Goal: Task Accomplishment & Management: Manage account settings

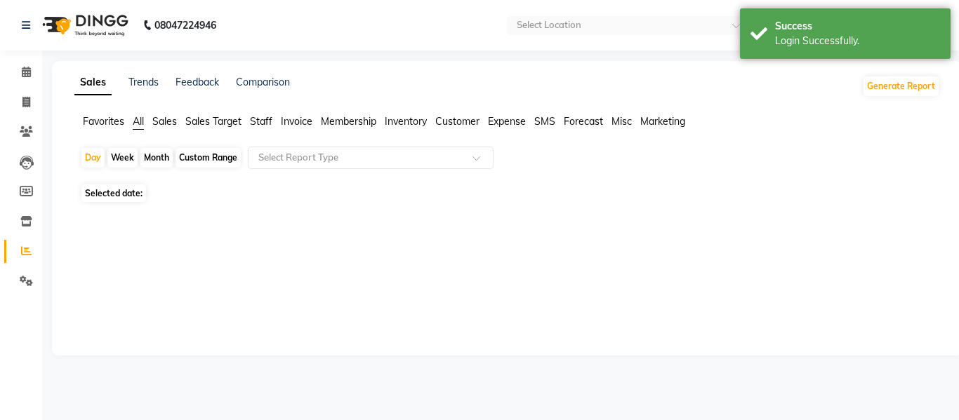
select select "en"
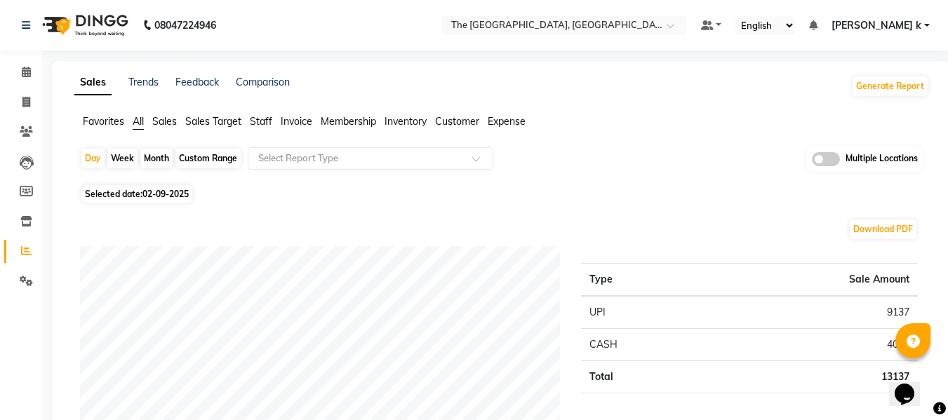
click at [825, 161] on span at bounding box center [826, 159] width 28 height 14
click at [812, 161] on input "checkbox" at bounding box center [812, 161] width 0 height 0
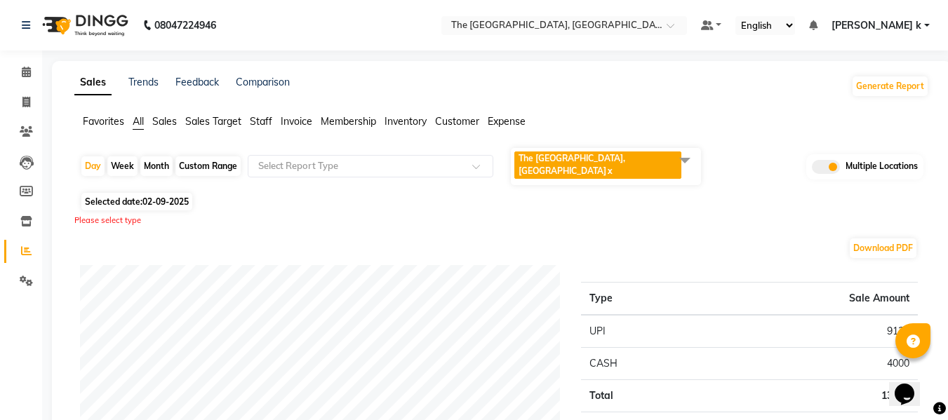
click at [672, 158] on span at bounding box center [685, 160] width 28 height 27
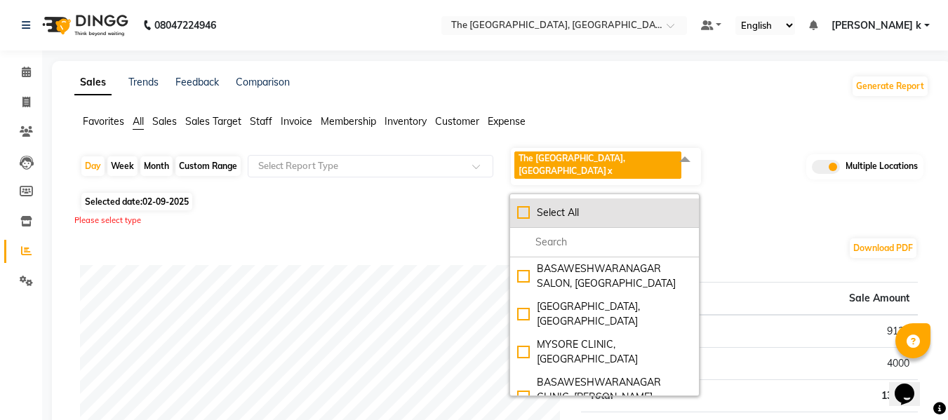
click at [520, 206] on div "Select All" at bounding box center [604, 213] width 175 height 15
checkbox input "true"
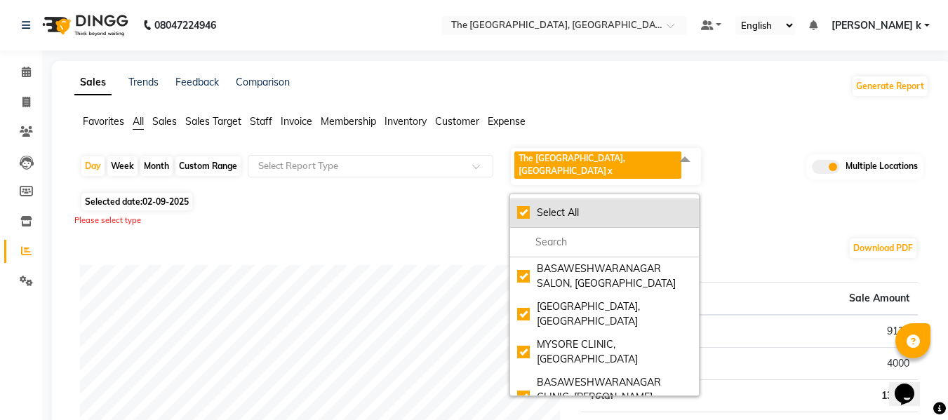
checkbox input "true"
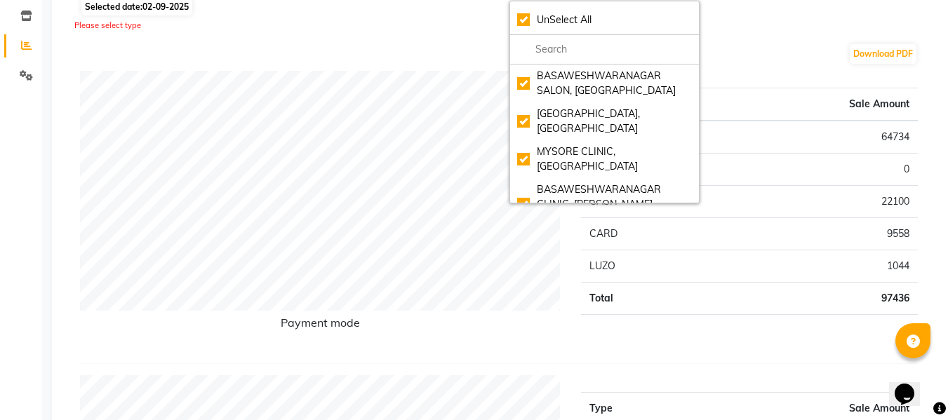
scroll to position [220, 0]
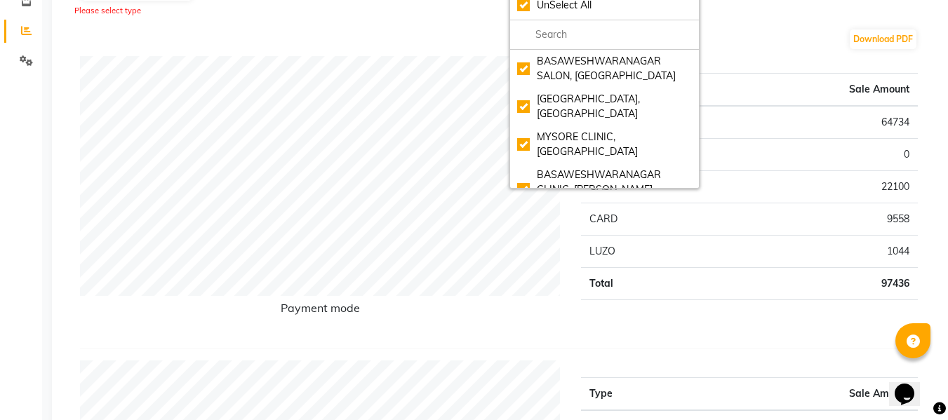
click at [787, 48] on div "Download PDF" at bounding box center [499, 39] width 838 height 22
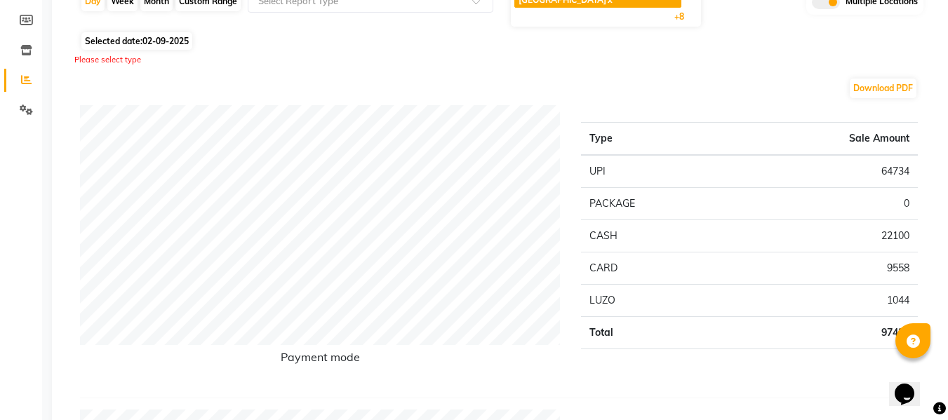
scroll to position [0, 0]
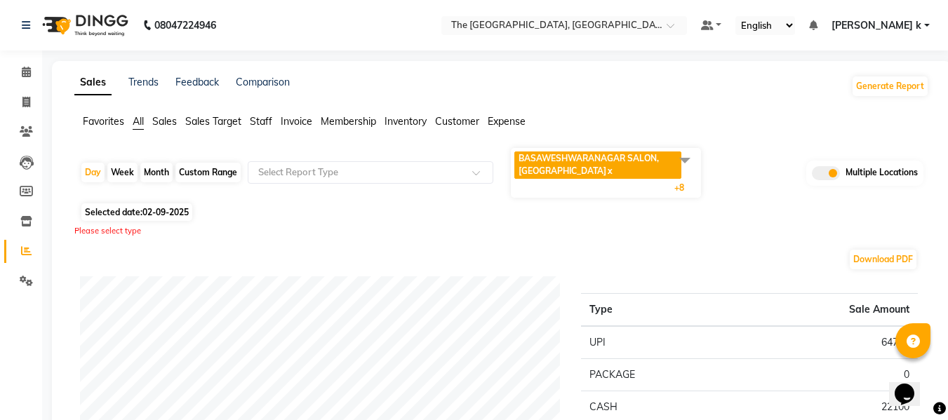
click at [161, 172] on div "Month" at bounding box center [156, 173] width 32 height 20
select select "9"
select select "2025"
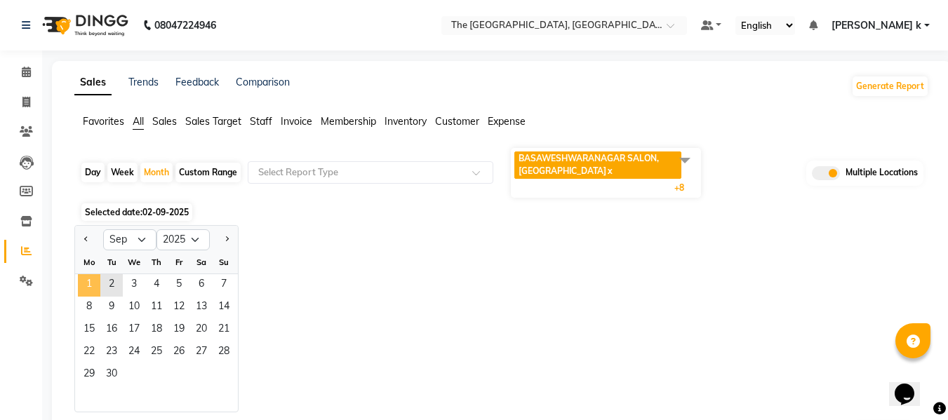
click at [92, 288] on span "1" at bounding box center [89, 285] width 22 height 22
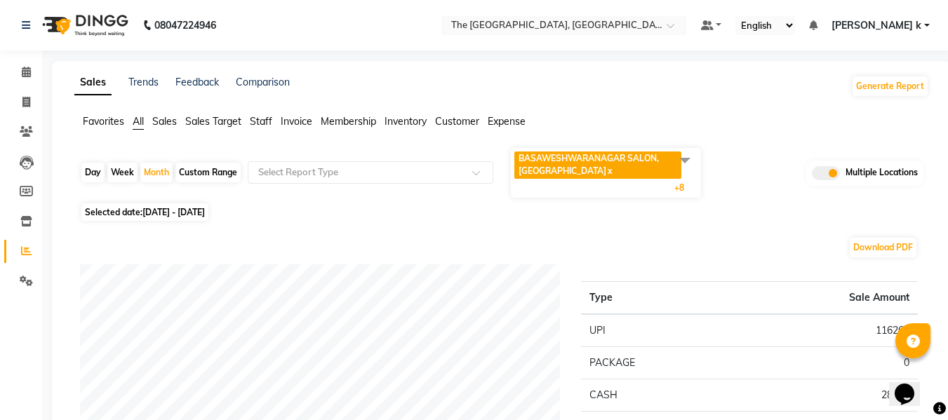
click at [206, 175] on div "Custom Range" at bounding box center [207, 173] width 65 height 20
select select "9"
select select "2025"
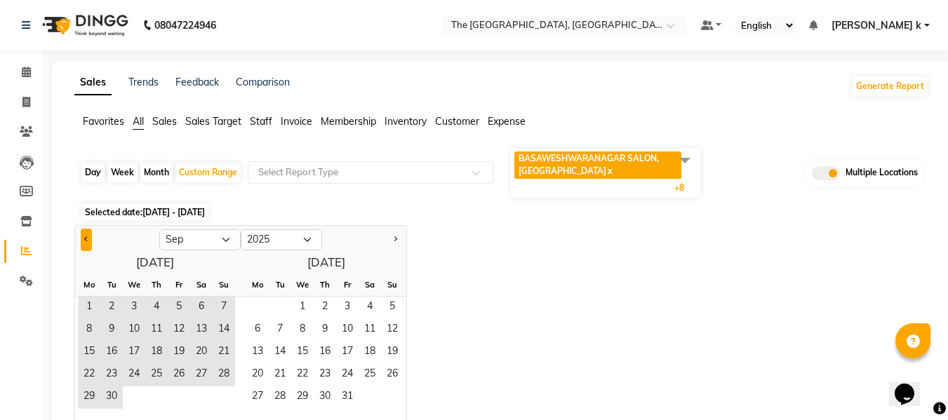
click at [86, 232] on button "Previous month" at bounding box center [86, 240] width 11 height 22
select select "8"
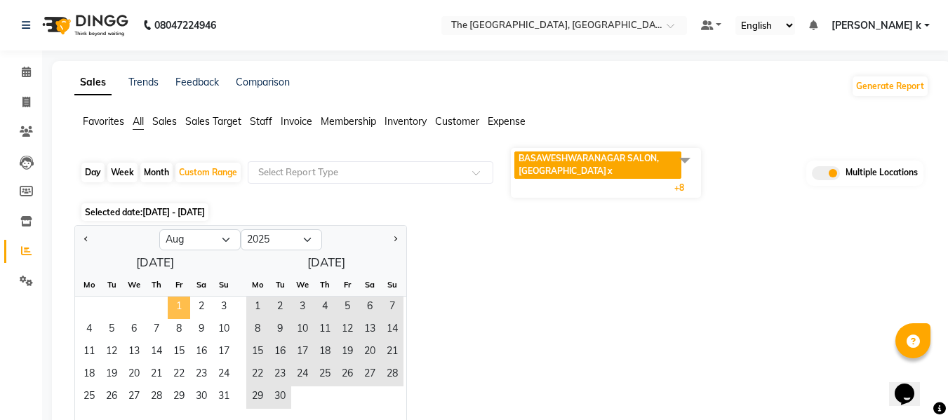
click at [180, 301] on span "1" at bounding box center [179, 308] width 22 height 22
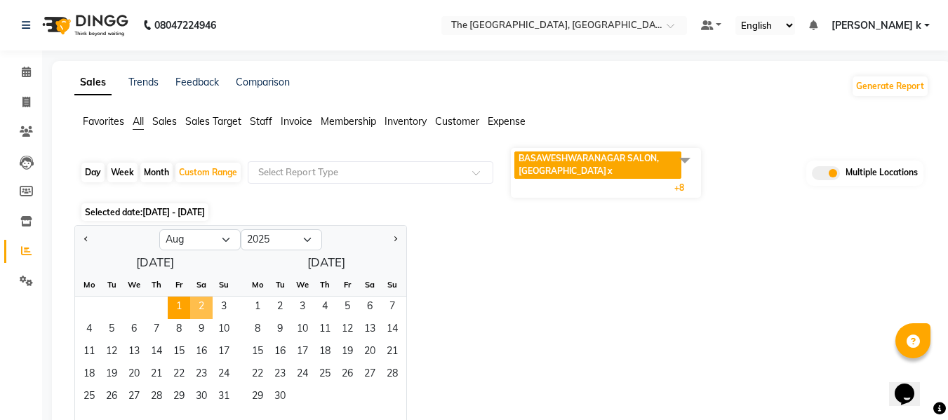
click at [197, 303] on span "2" at bounding box center [201, 308] width 22 height 22
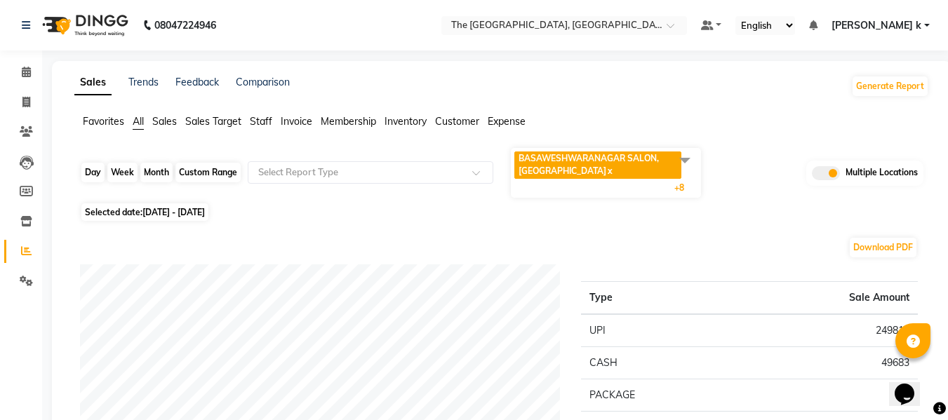
click at [197, 175] on div "Custom Range" at bounding box center [207, 173] width 65 height 20
select select "8"
select select "2025"
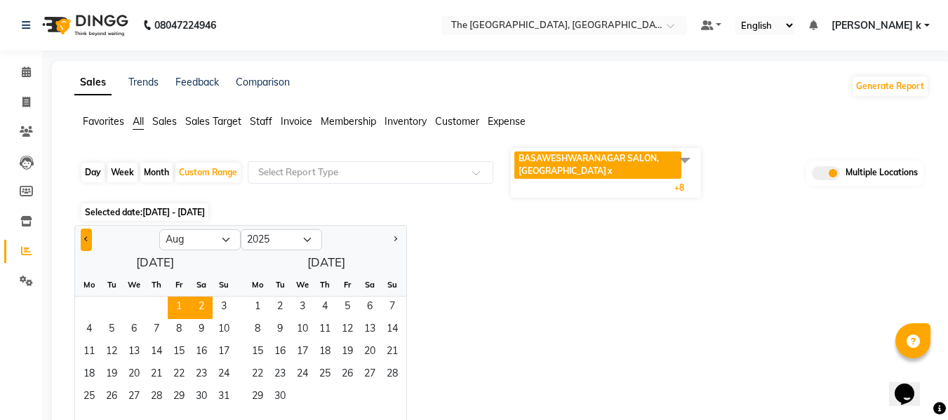
click at [88, 245] on button "Previous month" at bounding box center [86, 240] width 11 height 22
select select "7"
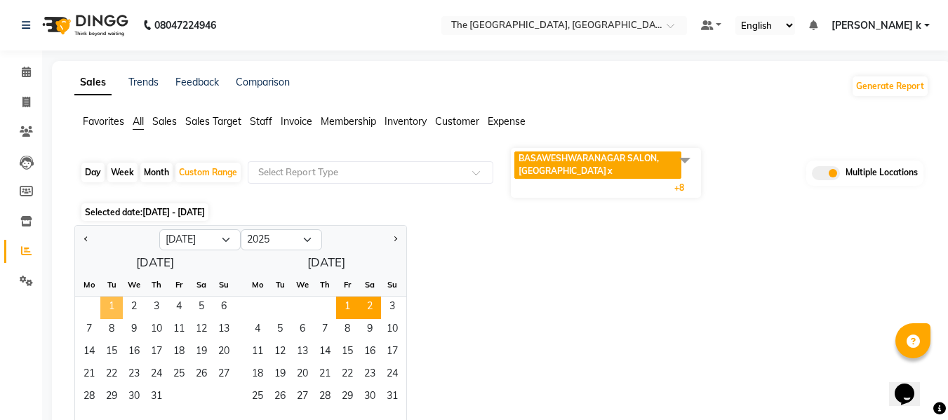
click at [111, 315] on span "1" at bounding box center [111, 308] width 22 height 22
click at [138, 307] on span "2" at bounding box center [134, 308] width 22 height 22
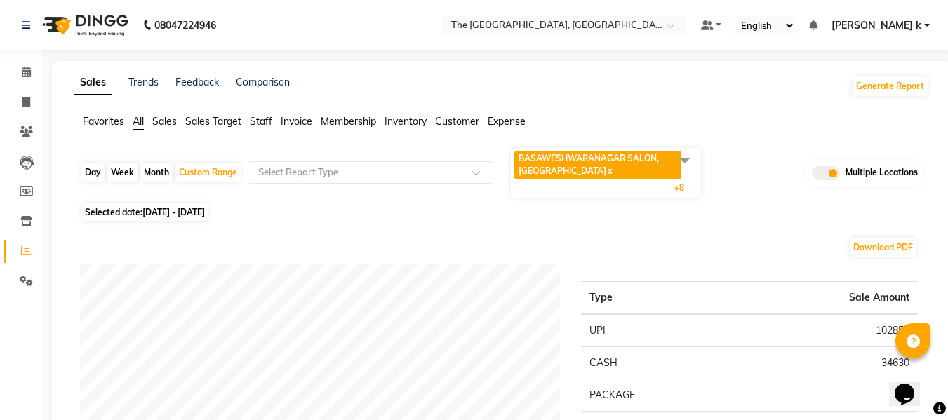
click at [208, 218] on span "Selected date: 01-07-2025 - 02-07-2025" at bounding box center [144, 213] width 127 height 18
select select "7"
select select "2025"
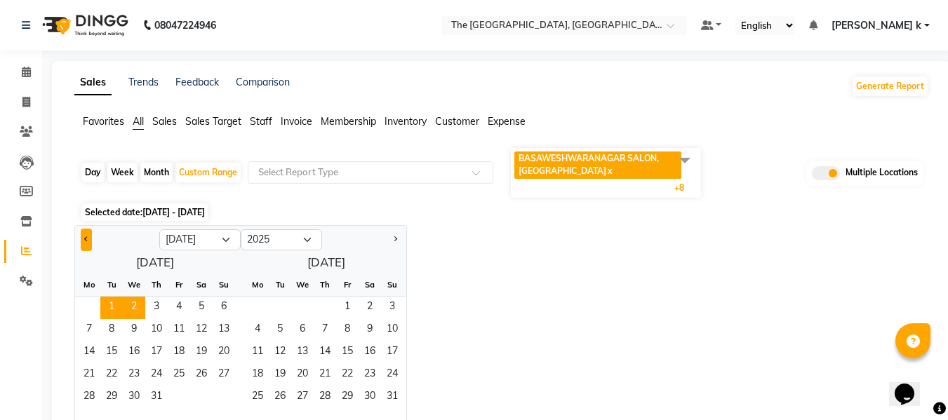
click at [91, 251] on button "Previous month" at bounding box center [86, 240] width 11 height 22
select select "6"
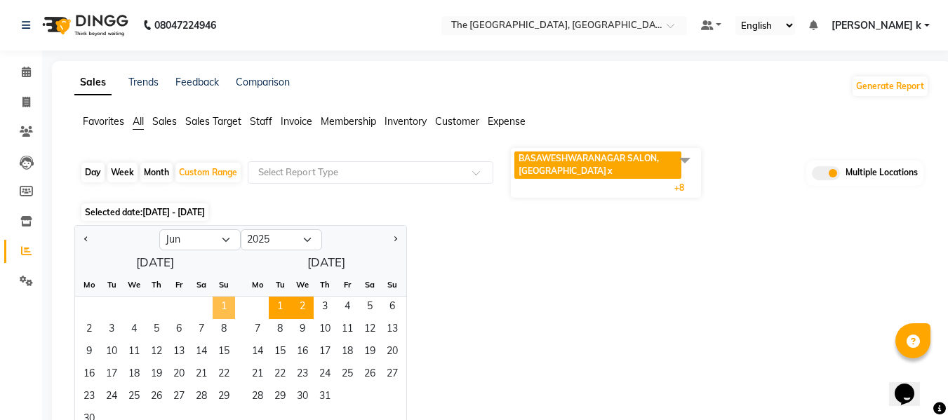
click at [220, 307] on span "1" at bounding box center [224, 308] width 22 height 22
click at [82, 330] on span "2" at bounding box center [89, 330] width 22 height 22
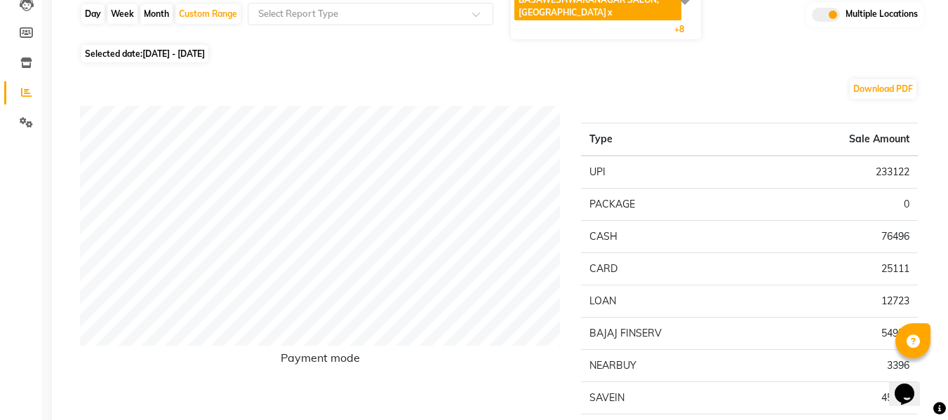
scroll to position [41, 0]
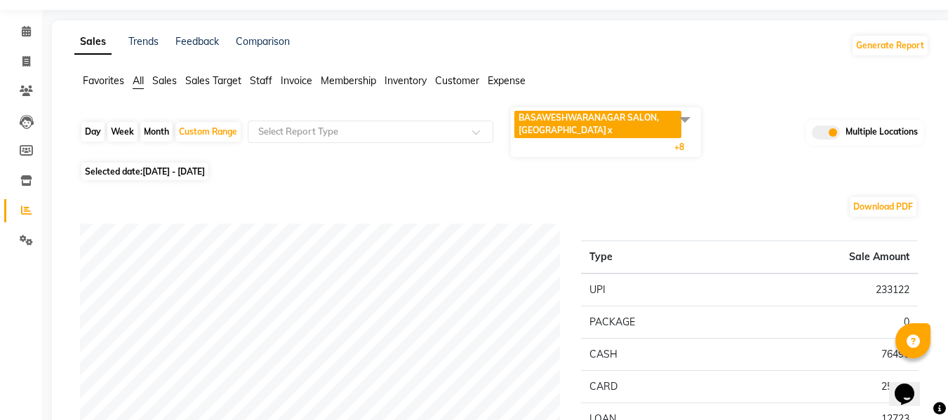
click at [208, 166] on span "Selected date: 01-06-2025 - 02-06-2025" at bounding box center [144, 172] width 127 height 18
select select "6"
select select "2025"
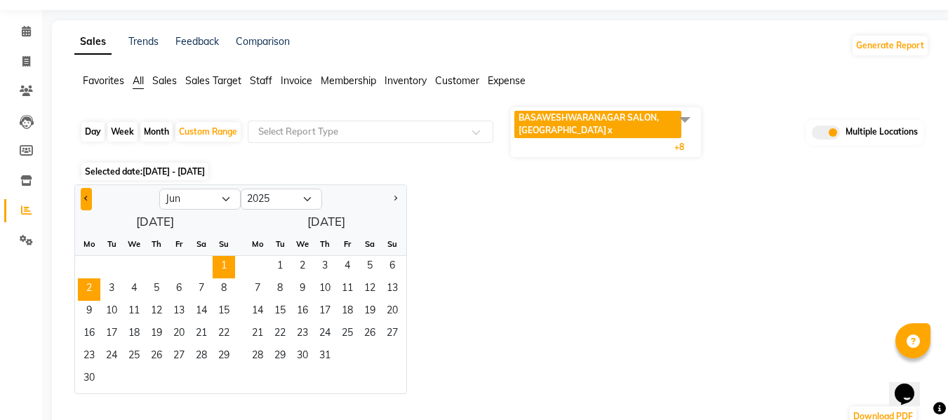
click at [85, 202] on div at bounding box center [117, 199] width 84 height 22
click at [85, 202] on button "Previous month" at bounding box center [86, 199] width 11 height 22
select select "5"
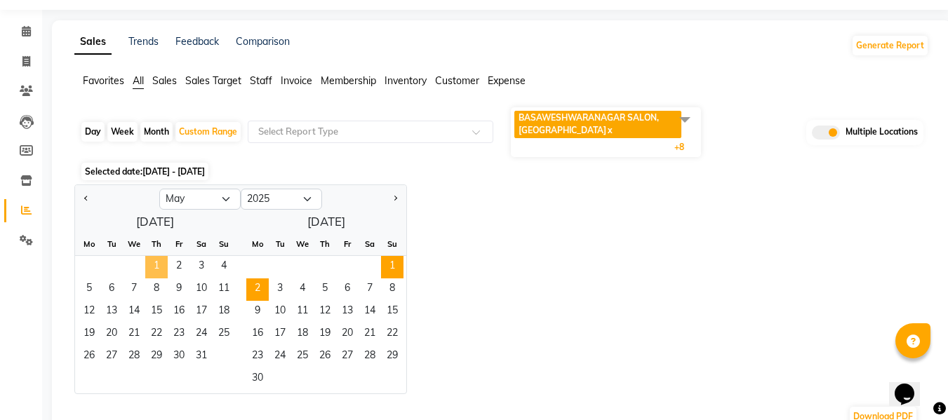
click at [161, 272] on span "1" at bounding box center [156, 267] width 22 height 22
click at [172, 269] on span "2" at bounding box center [179, 267] width 22 height 22
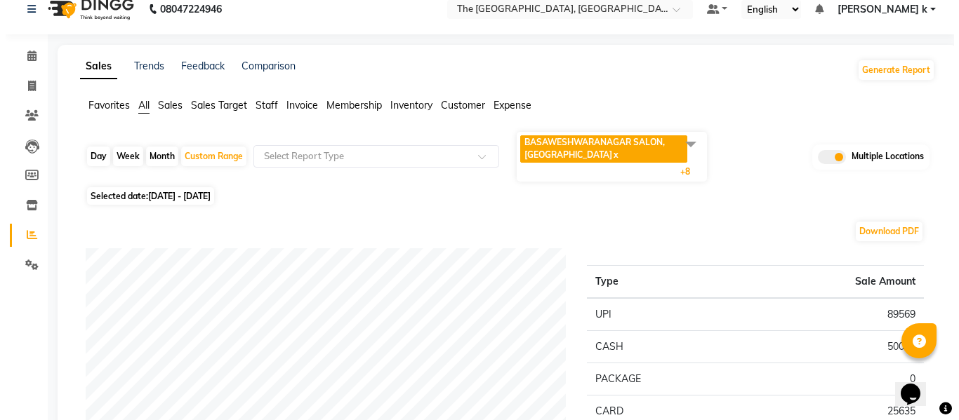
scroll to position [0, 0]
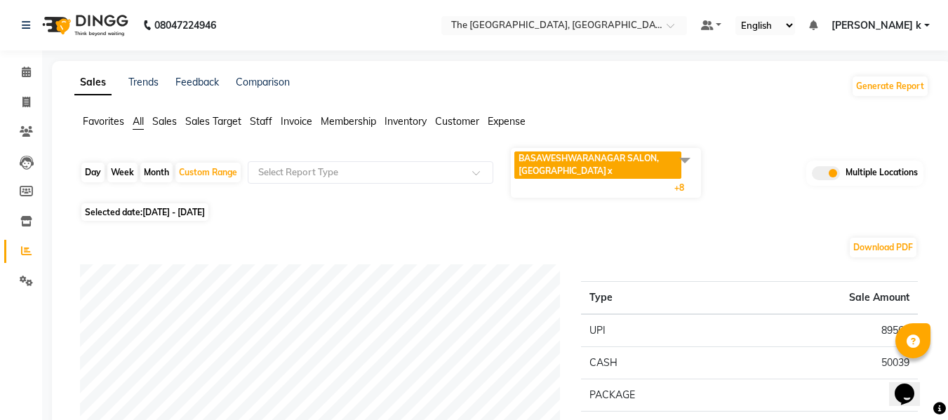
click at [205, 214] on span "01-05-2025 - 02-05-2025" at bounding box center [173, 212] width 62 height 11
select select "5"
select select "2025"
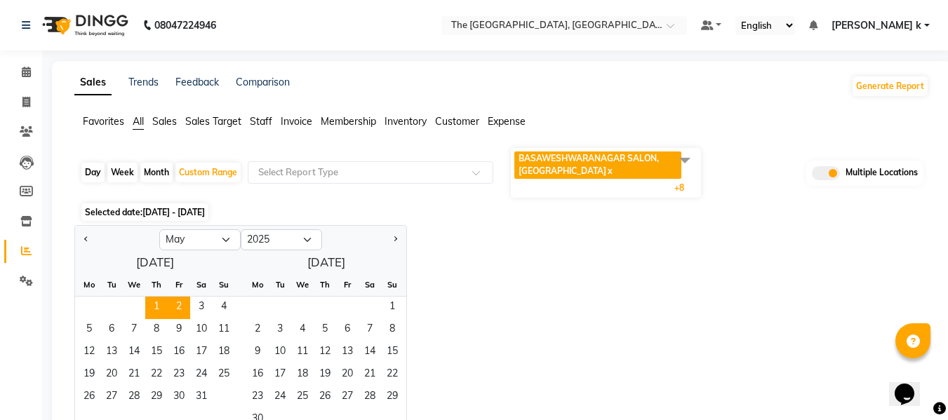
click at [517, 246] on div "Jan Feb Mar Apr May Jun Jul Aug Sep Oct Nov Dec 2015 2016 2017 2018 2019 2020 2…" at bounding box center [501, 330] width 855 height 210
click at [23, 67] on icon at bounding box center [26, 72] width 9 height 11
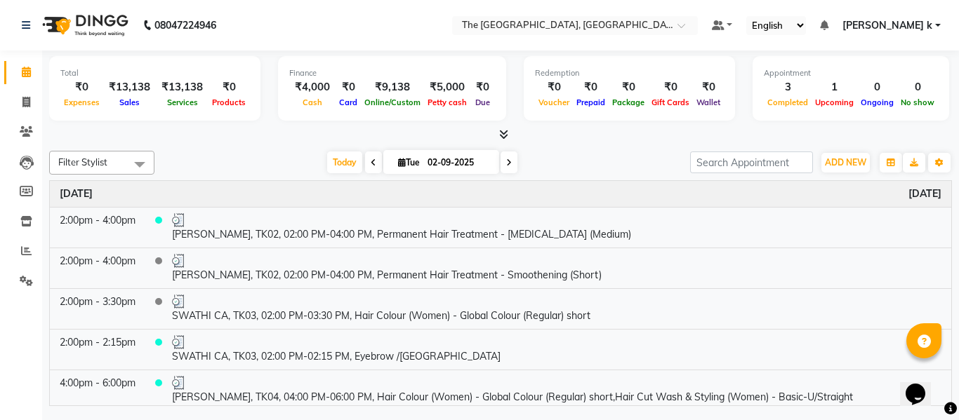
click at [509, 169] on span at bounding box center [508, 163] width 17 height 22
type input "[DATE]"
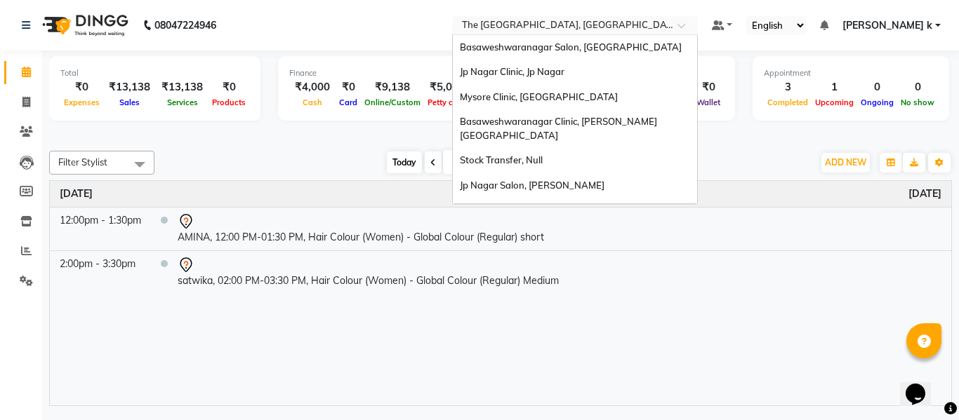
click at [647, 21] on input "text" at bounding box center [561, 27] width 204 height 14
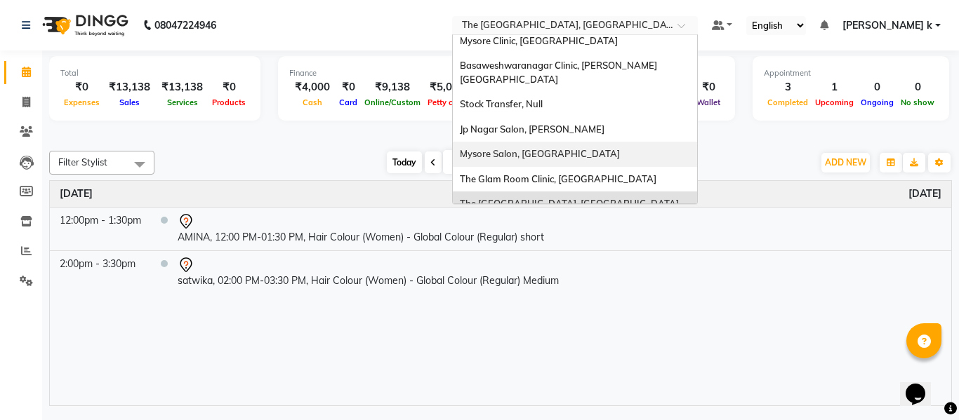
click at [560, 148] on span "Mysore Salon, Mysore" at bounding box center [540, 153] width 160 height 11
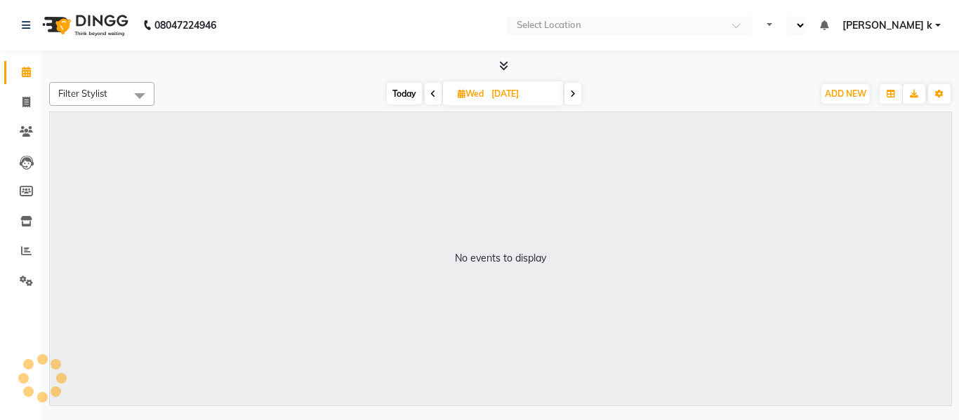
select select "en"
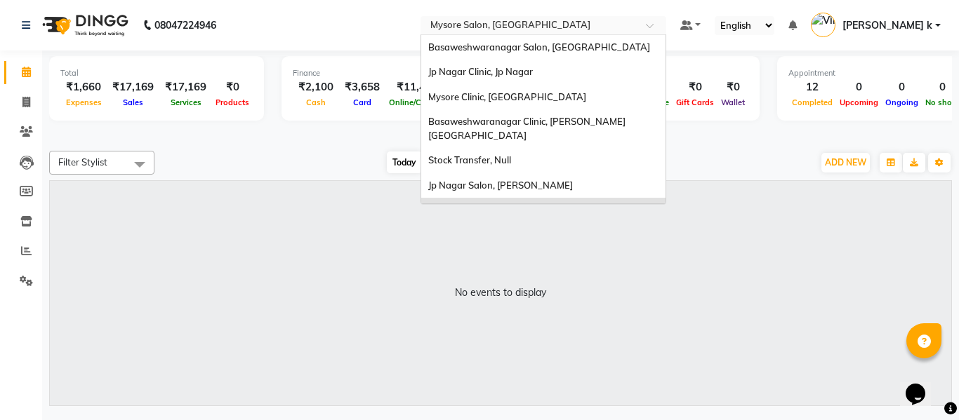
click at [545, 22] on input "text" at bounding box center [529, 27] width 204 height 14
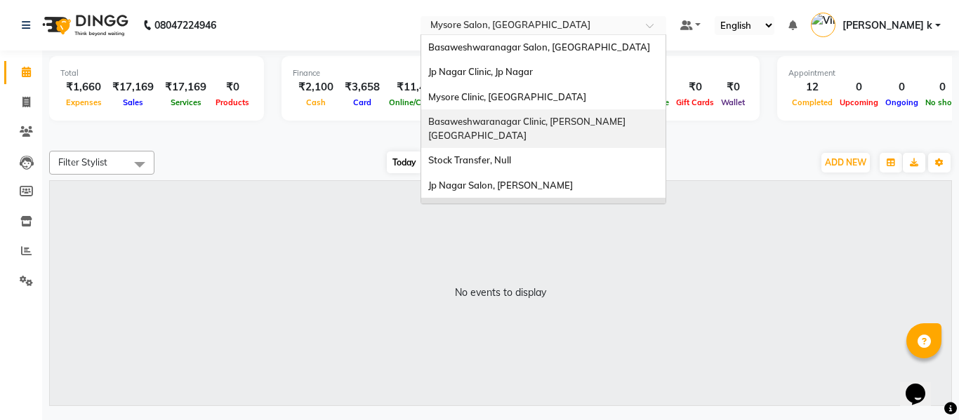
scroll to position [56, 0]
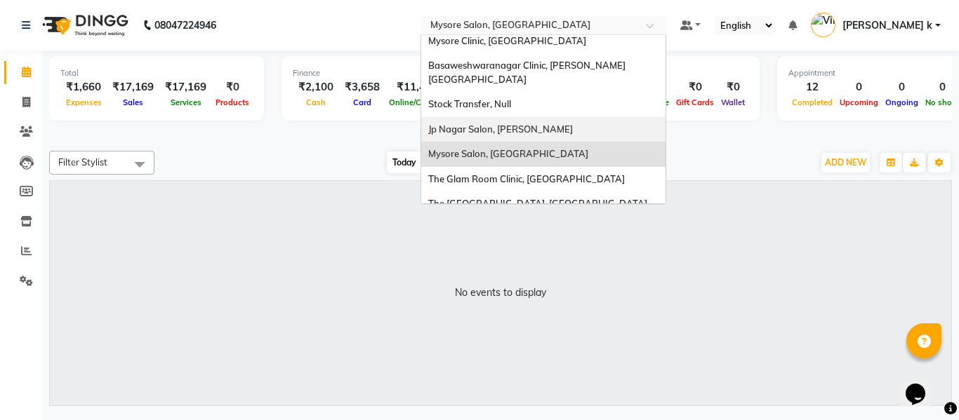
click at [561, 122] on div "Jp Nagar Salon, J. P. Nagar" at bounding box center [543, 129] width 244 height 25
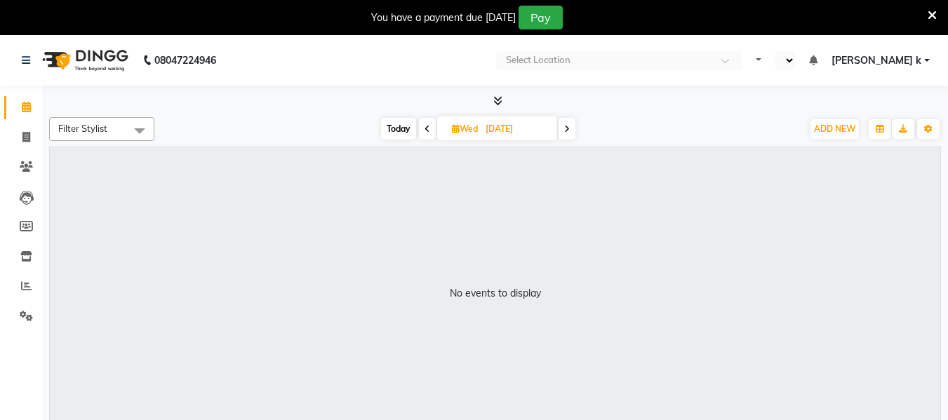
select select "en"
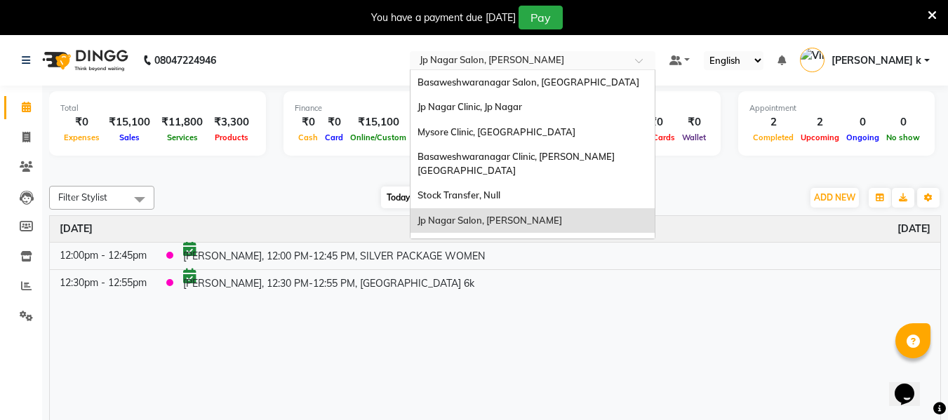
click at [541, 60] on input "text" at bounding box center [519, 62] width 204 height 14
click at [552, 81] on span "Basaweshwaranagar Salon, [GEOGRAPHIC_DATA]" at bounding box center [529, 82] width 222 height 11
